Goal: Find contact information: Find contact information

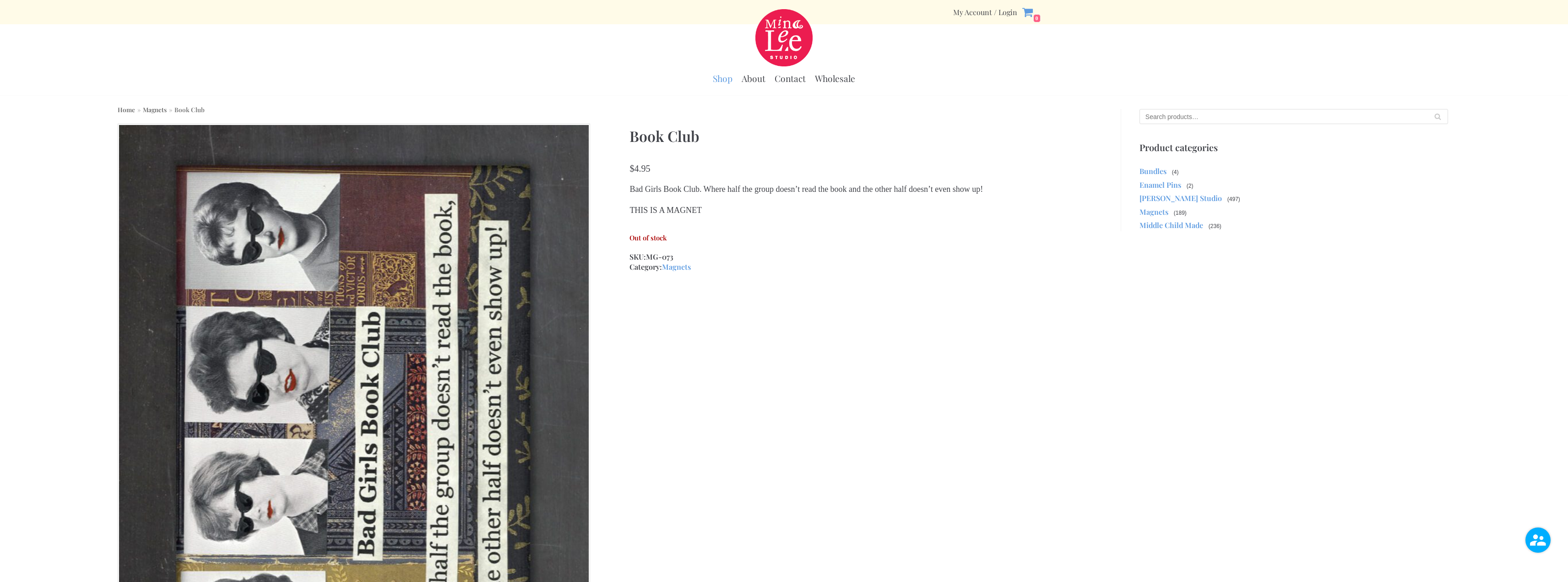
click at [727, 78] on link "Shop" at bounding box center [723, 78] width 20 height 11
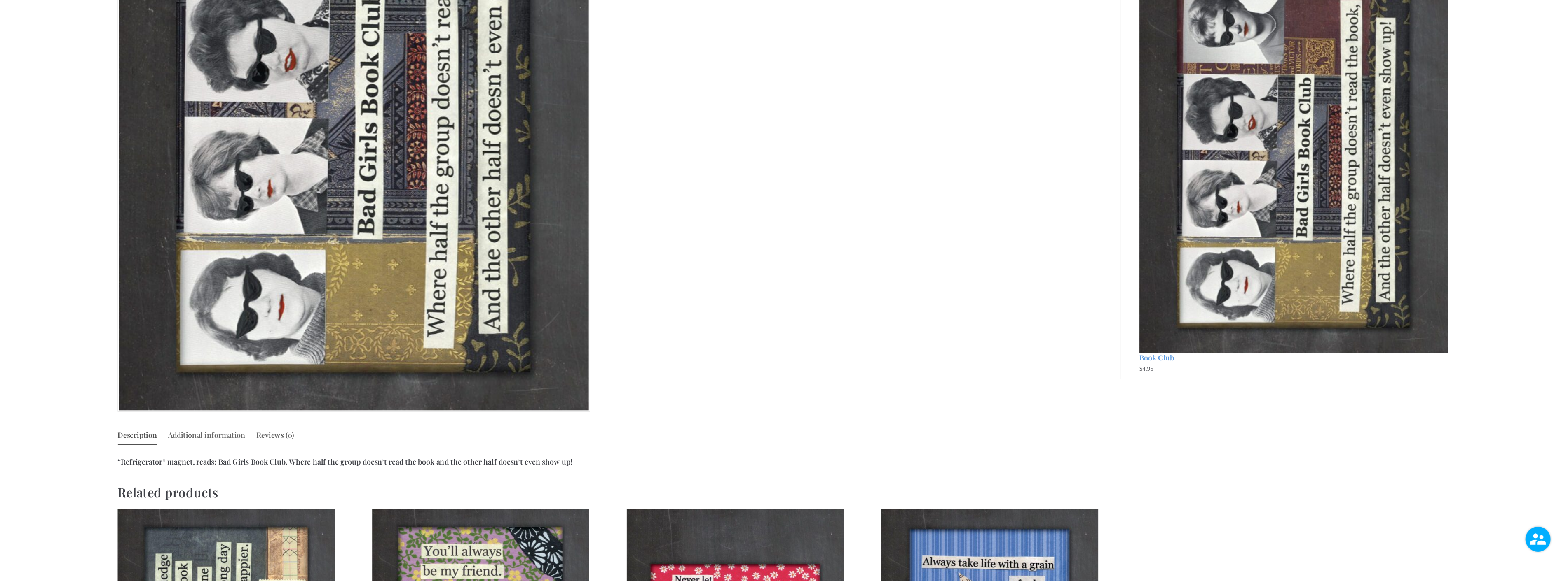
scroll to position [494, 0]
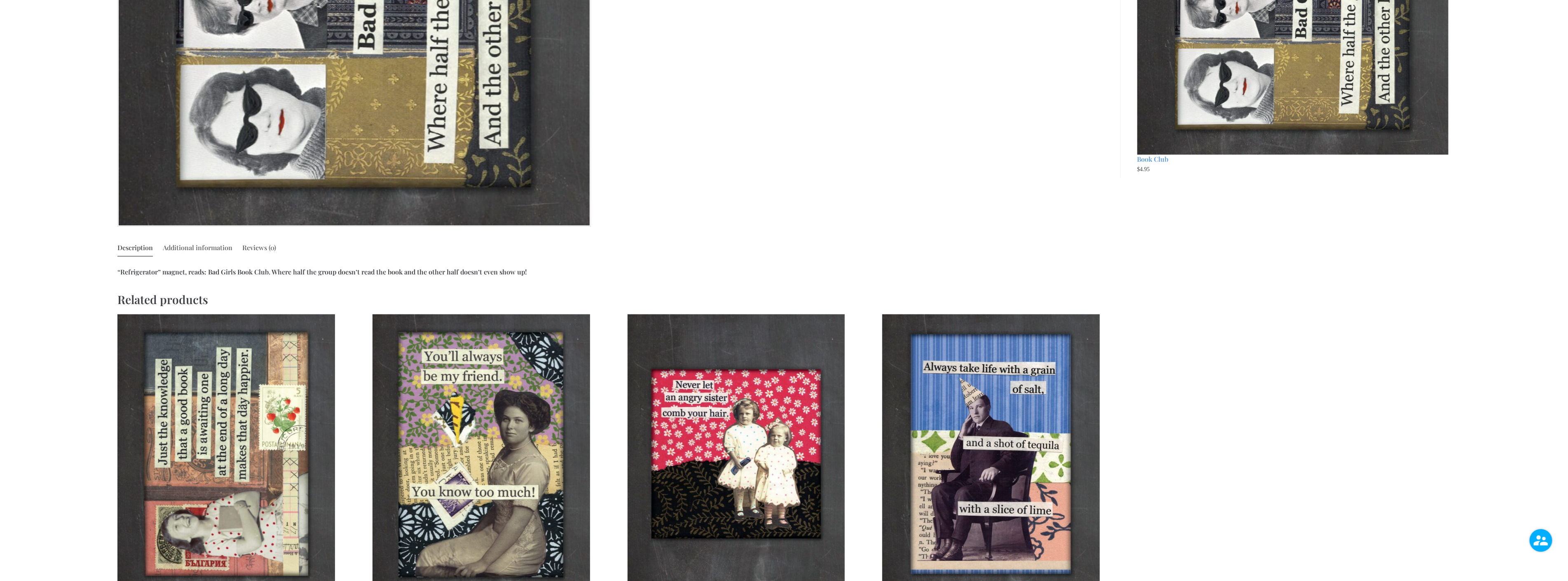
click at [214, 243] on link "Additional information" at bounding box center [197, 247] width 70 height 16
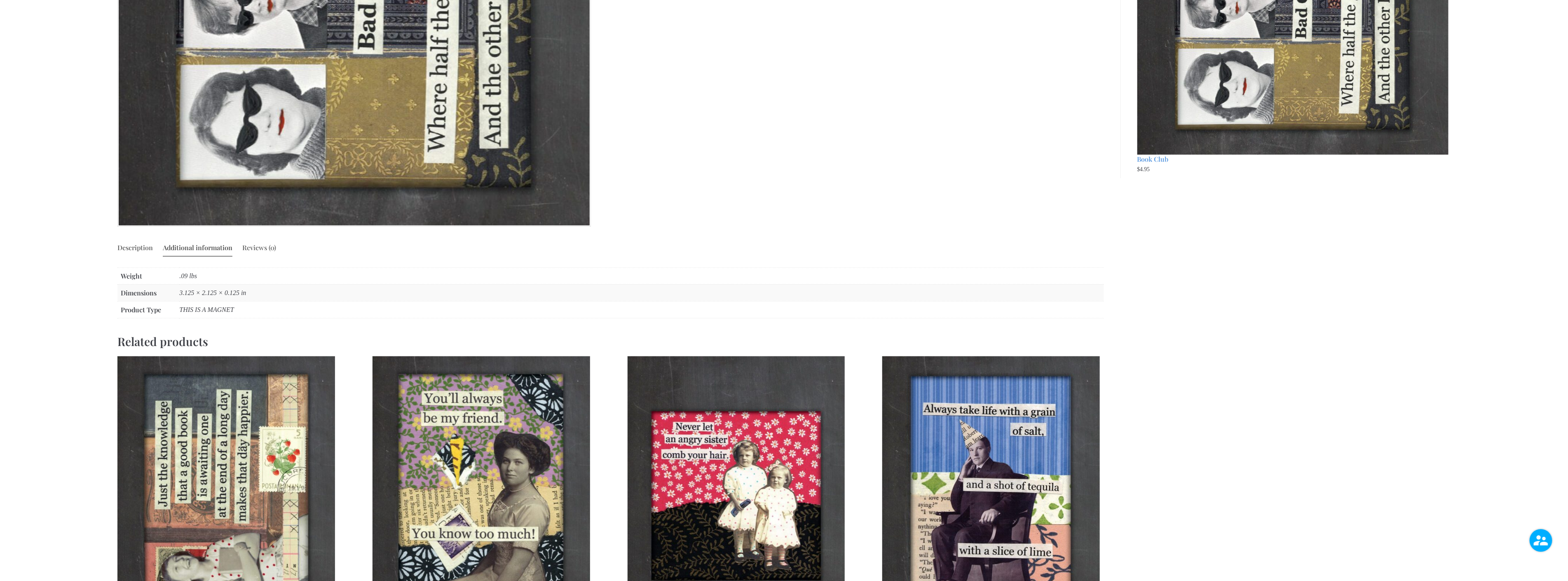
click at [250, 247] on link "Reviews (0)" at bounding box center [259, 247] width 34 height 16
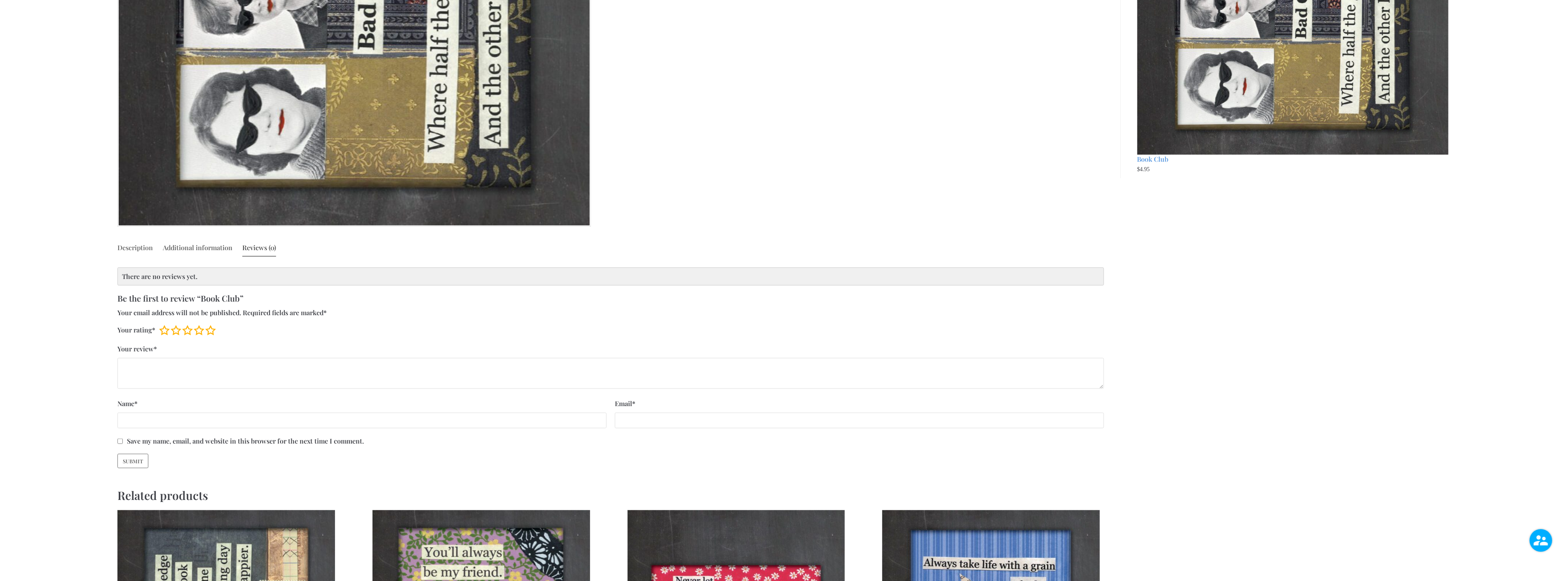
click at [142, 245] on link "Description" at bounding box center [135, 247] width 35 height 16
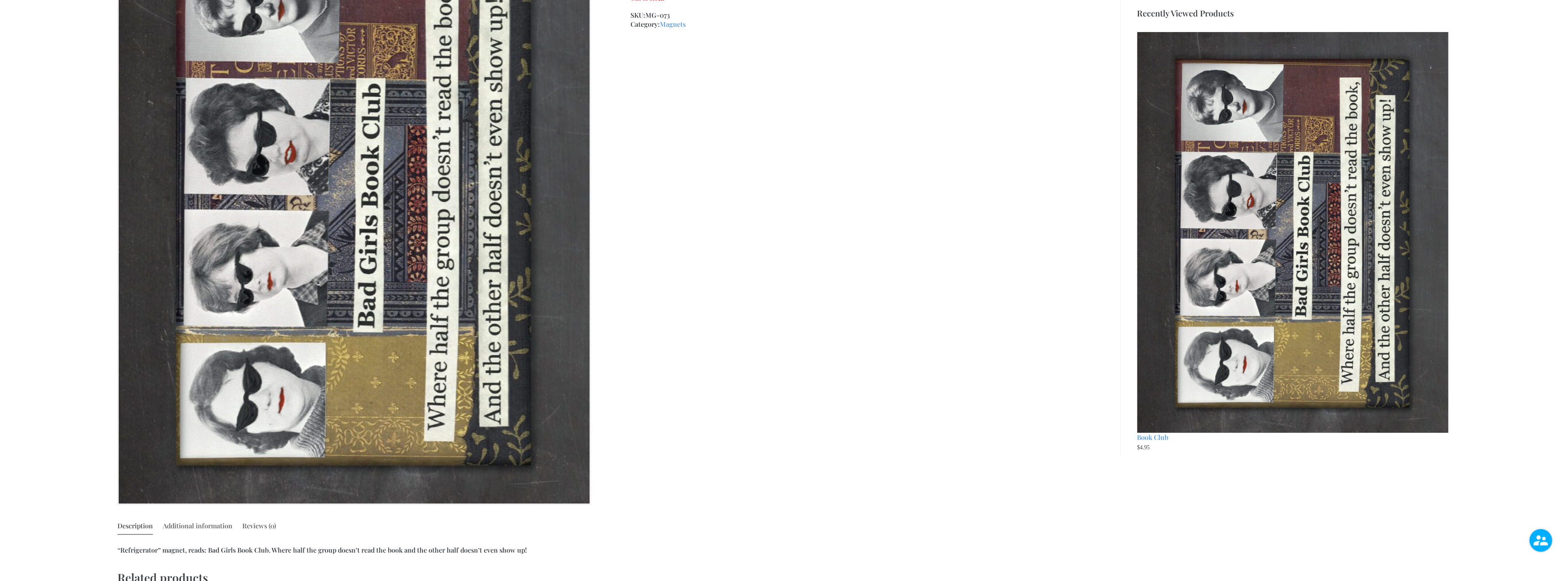
scroll to position [0, 0]
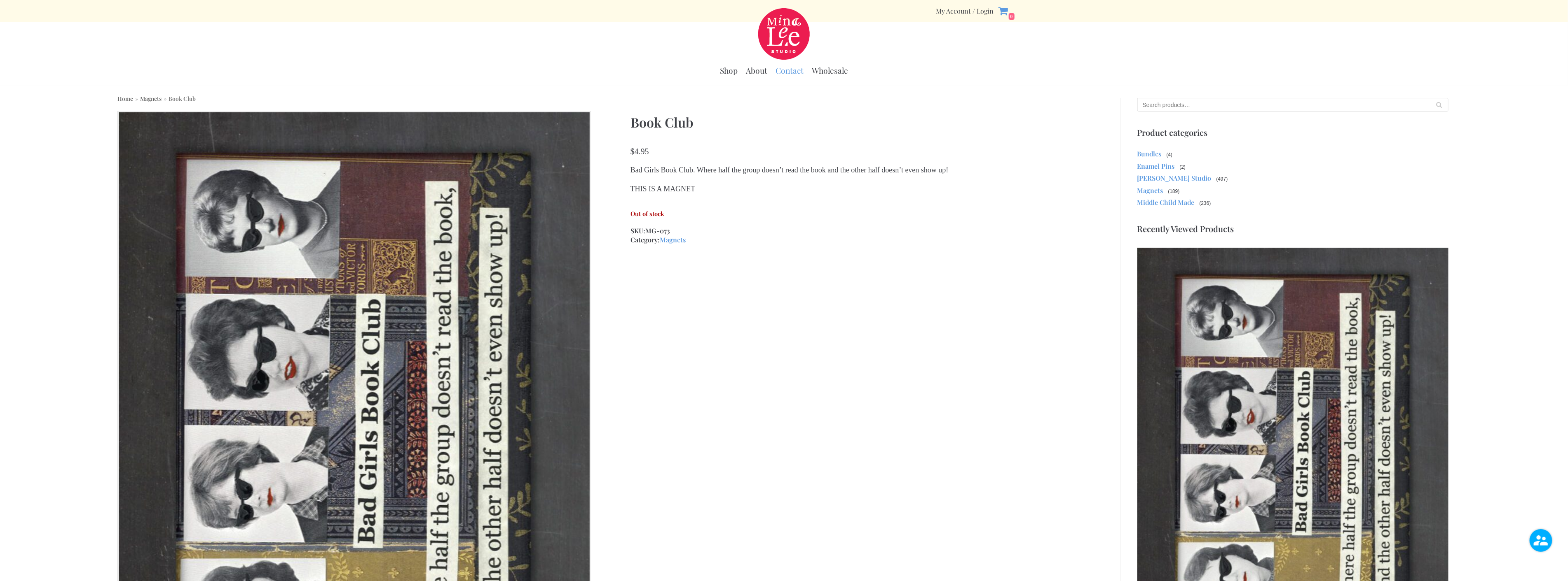
click at [796, 74] on link "Contact" at bounding box center [789, 71] width 28 height 10
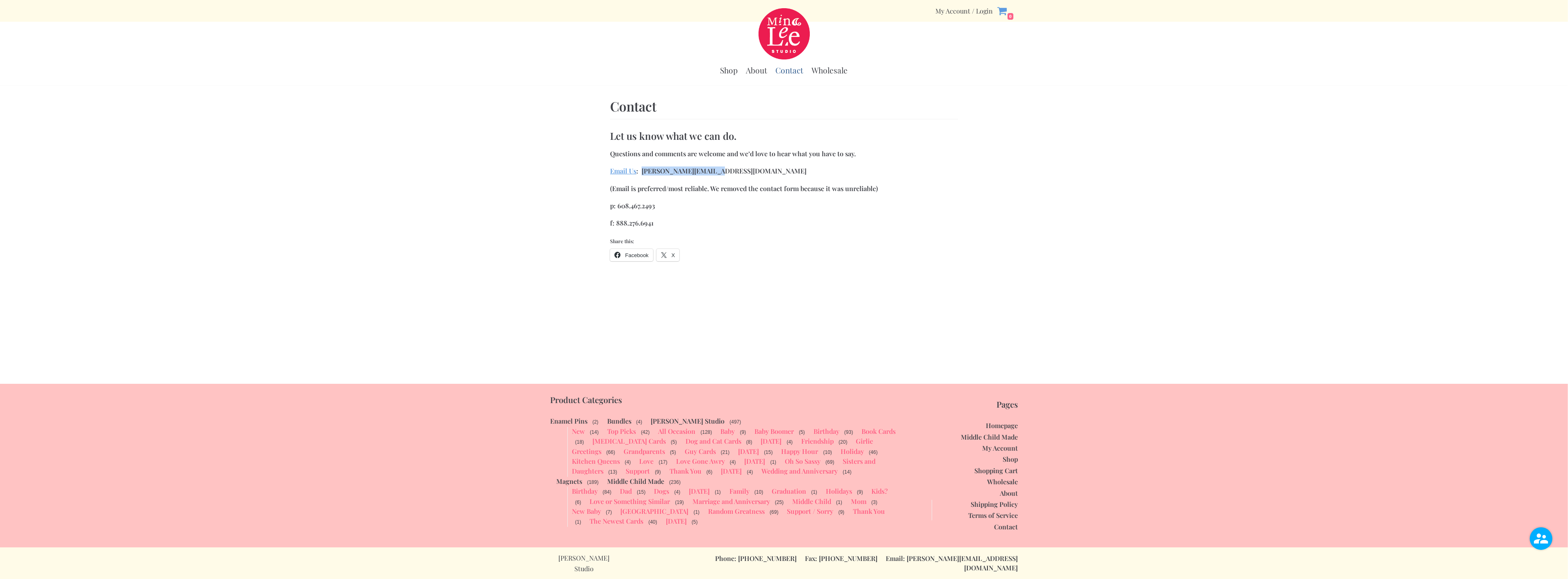
drag, startPoint x: 719, startPoint y: 169, endPoint x: 642, endPoint y: 171, distance: 77.0
click at [642, 171] on p "Email Us : [PERSON_NAME][EMAIL_ADDRESS][DOMAIN_NAME]" at bounding box center [784, 171] width 348 height 9
copy p "[PERSON_NAME][EMAIL_ADDRESS][DOMAIN_NAME]"
